Goal: Check status: Check status

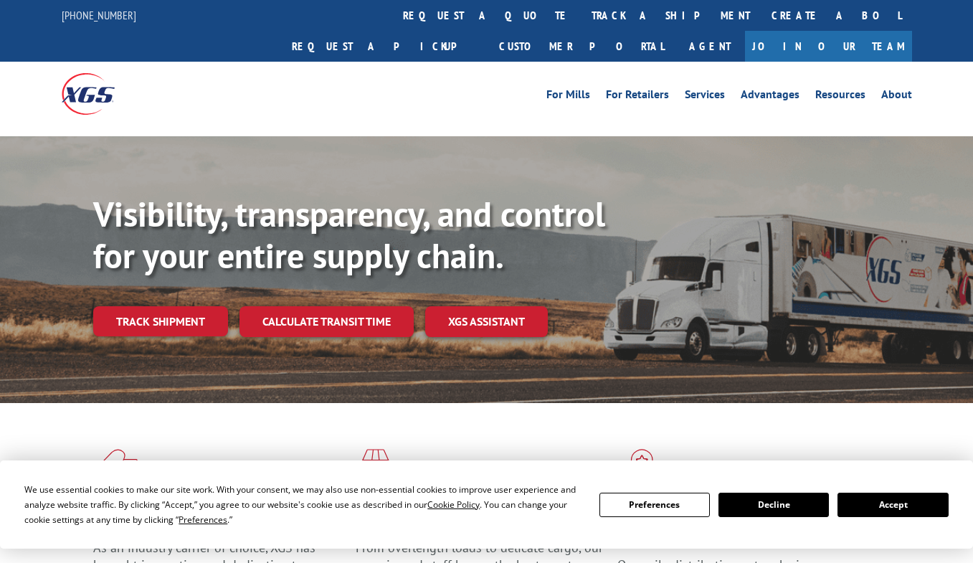
click at [166, 311] on div "Visibility, transparency, and control for your entire supply chain. Track shipm…" at bounding box center [533, 294] width 880 height 200
click at [861, 498] on button "Accept" at bounding box center [893, 505] width 110 height 24
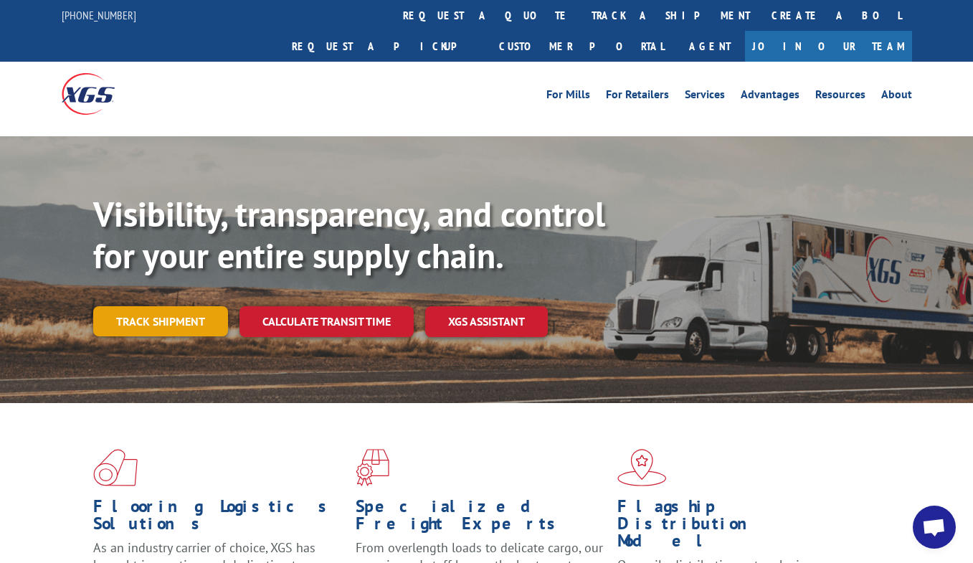
click at [175, 306] on link "Track shipment" at bounding box center [160, 321] width 135 height 30
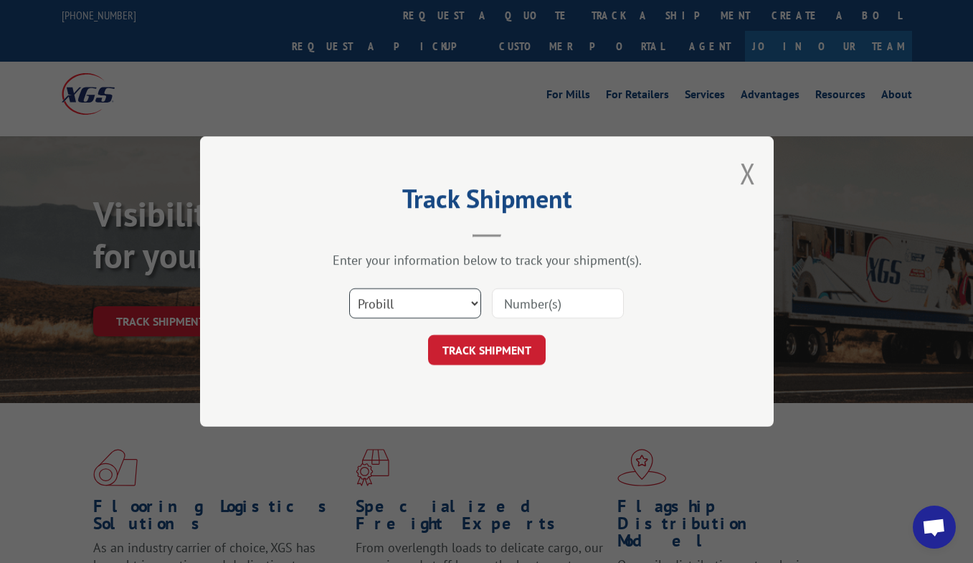
click at [476, 298] on select "Select category... Probill BOL PO" at bounding box center [415, 303] width 132 height 30
click at [530, 300] on input at bounding box center [558, 303] width 132 height 30
paste input "61563331"
type input "61563331"
click at [526, 346] on button "TRACK SHIPMENT" at bounding box center [487, 350] width 118 height 30
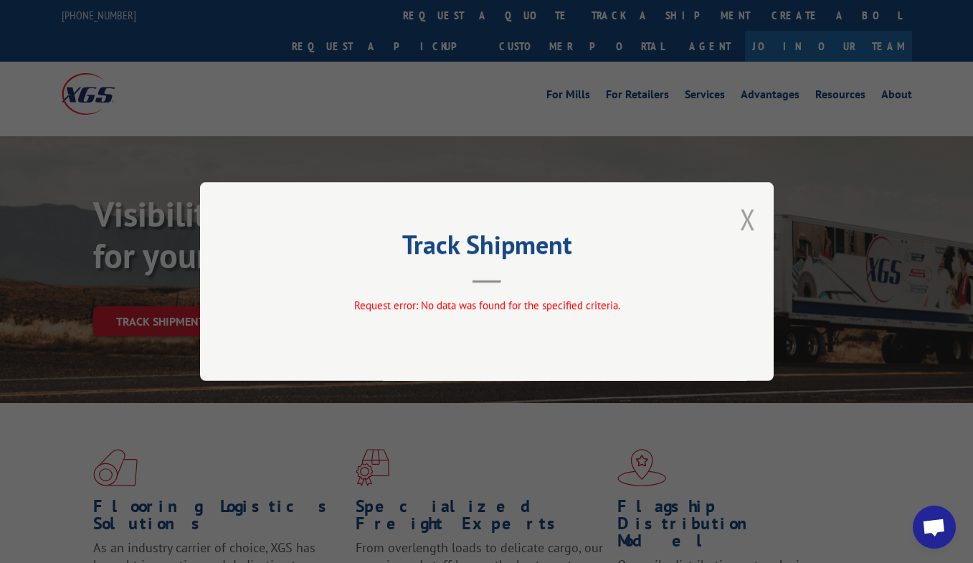
click at [750, 210] on button "Close modal" at bounding box center [748, 219] width 16 height 38
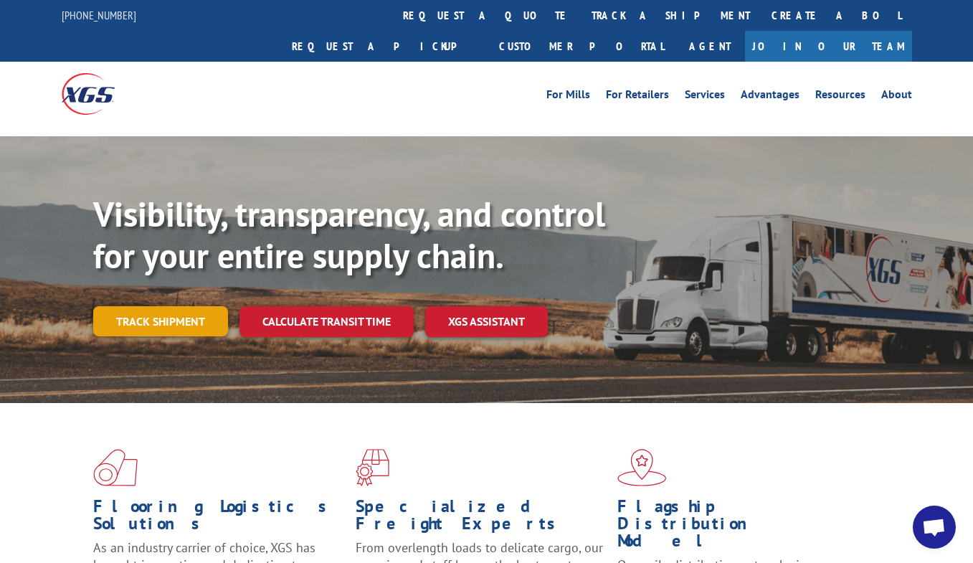
click at [186, 306] on link "Track shipment" at bounding box center [160, 321] width 135 height 30
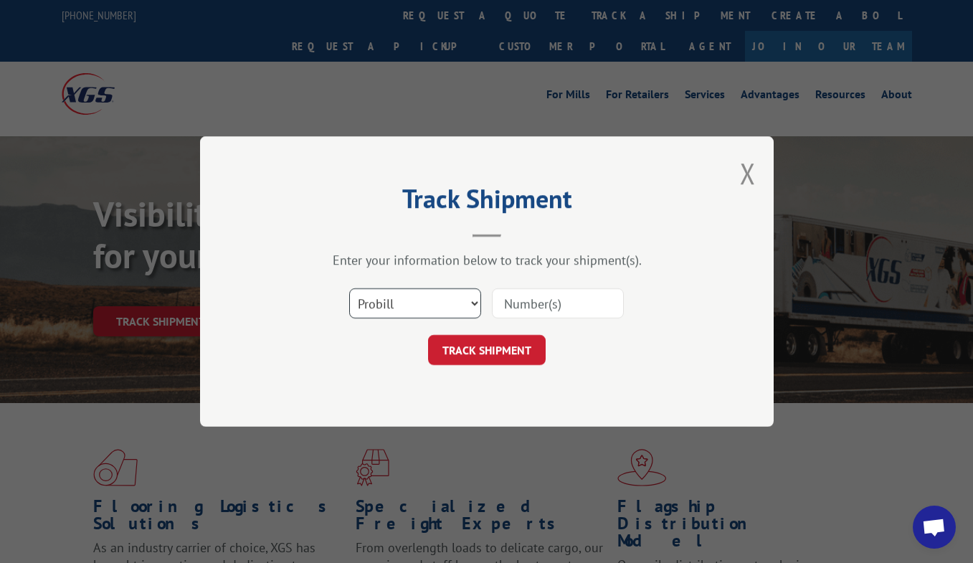
click at [447, 305] on select "Select category... Probill BOL PO" at bounding box center [415, 303] width 132 height 30
select select "bol"
click at [349, 288] on select "Select category... Probill BOL PO" at bounding box center [415, 303] width 132 height 30
click at [518, 299] on input at bounding box center [558, 303] width 132 height 30
paste input "61563331"
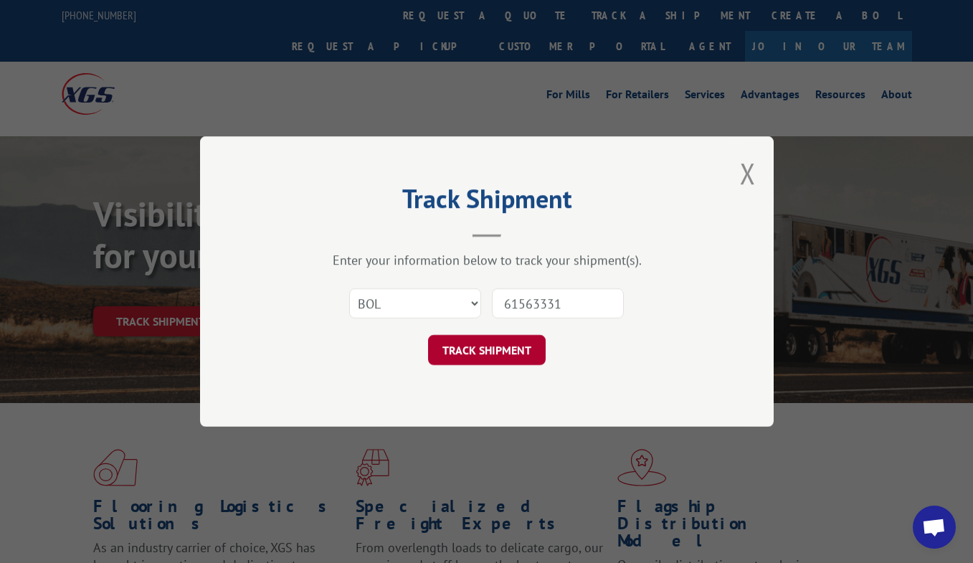
type input "61563331"
click at [509, 348] on button "TRACK SHIPMENT" at bounding box center [487, 350] width 118 height 30
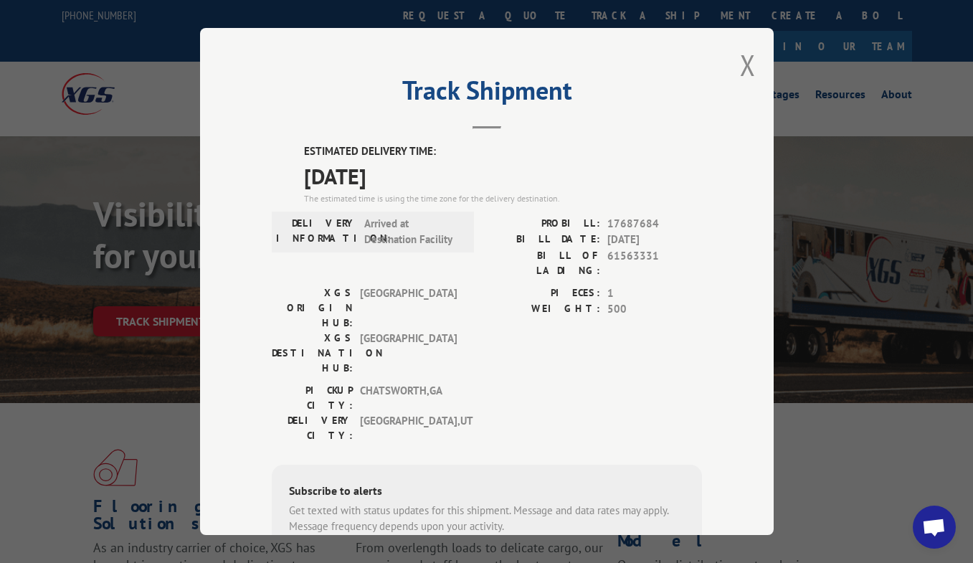
click at [681, 111] on header "Track Shipment" at bounding box center [487, 104] width 430 height 49
click at [696, 246] on div "Track Shipment ESTIMATED DELIVERY TIME: [DATE] The estimated time is using the …" at bounding box center [487, 281] width 574 height 507
click at [738, 197] on div "Track Shipment ESTIMATED DELIVERY TIME: [DATE] The estimated time is using the …" at bounding box center [487, 281] width 574 height 507
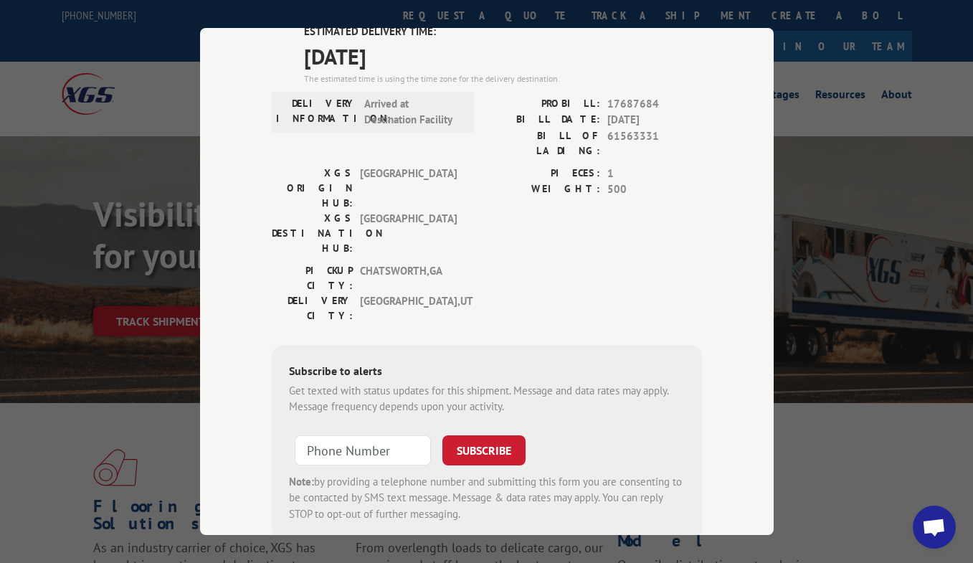
click at [698, 216] on div "Track Shipment ESTIMATED DELIVERY TIME: [DATE] The estimated time is using the …" at bounding box center [487, 281] width 574 height 507
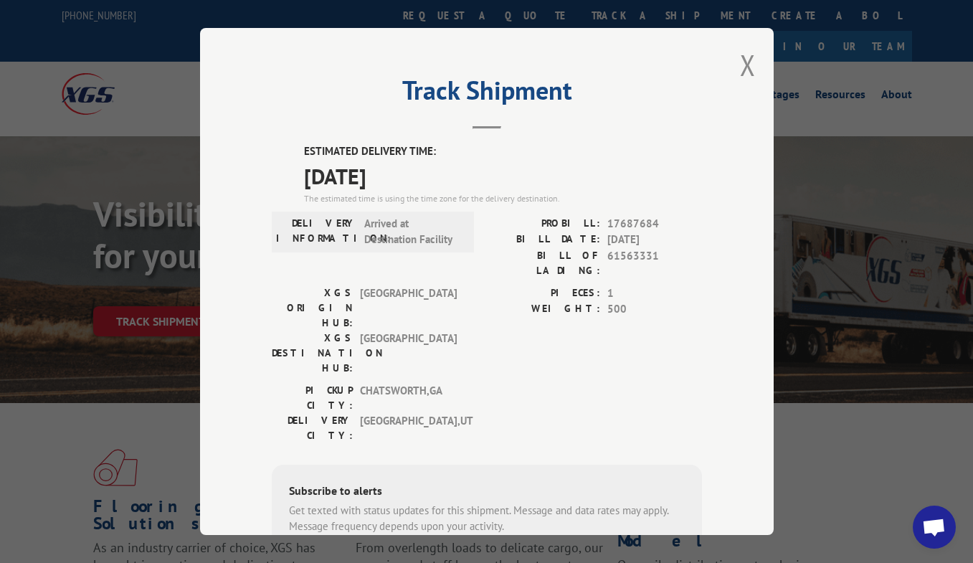
click at [677, 102] on h2 "Track Shipment" at bounding box center [487, 93] width 430 height 27
click at [697, 176] on div "Track Shipment ESTIMATED DELIVERY TIME: [DATE] The estimated time is using the …" at bounding box center [487, 281] width 574 height 507
click at [661, 107] on header "Track Shipment" at bounding box center [487, 104] width 430 height 49
click at [745, 61] on button "Close modal" at bounding box center [748, 65] width 16 height 38
